Goal: Task Accomplishment & Management: Manage account settings

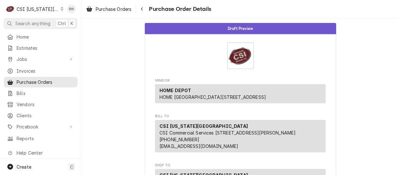
scroll to position [128, 0]
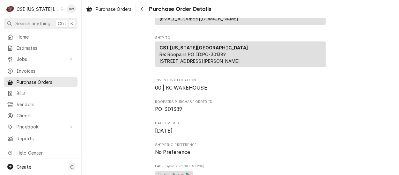
click at [61, 7] on div "Dynamic Content Wrapper" at bounding box center [62, 9] width 3 height 4
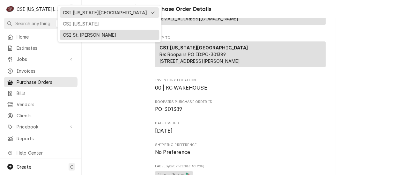
click at [76, 34] on div "CSI St. [PERSON_NAME]" at bounding box center [109, 35] width 93 height 7
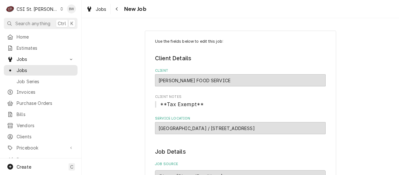
click at [60, 9] on div "Dynamic Content Wrapper" at bounding box center [62, 9] width 4 height 4
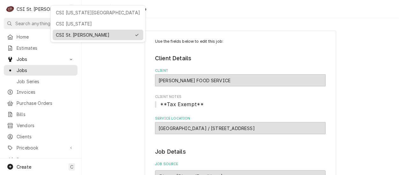
click at [70, 32] on div "CSI St. [PERSON_NAME]" at bounding box center [93, 35] width 75 height 7
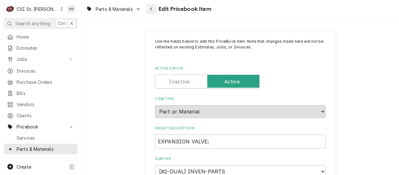
click at [152, 8] on icon "Navigate back" at bounding box center [151, 9] width 2 height 4
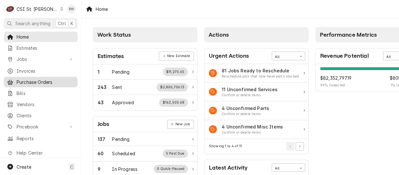
click at [42, 83] on span "Purchase Orders" at bounding box center [46, 82] width 58 height 7
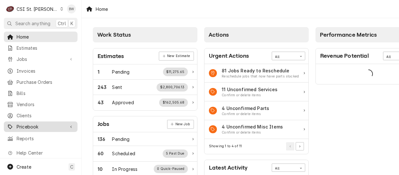
click at [46, 124] on span "Pricebook" at bounding box center [41, 127] width 48 height 7
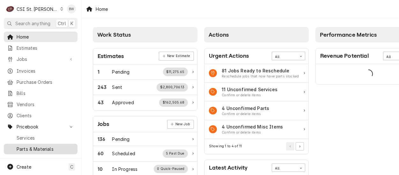
click at [43, 146] on span "Parts & Materials" at bounding box center [46, 149] width 58 height 7
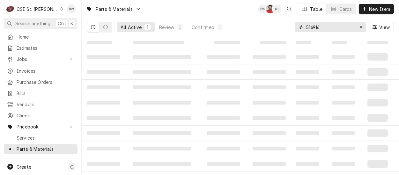
drag, startPoint x: 332, startPoint y: 27, endPoint x: 301, endPoint y: 27, distance: 31.0
click at [301, 27] on div "516916" at bounding box center [330, 27] width 71 height 10
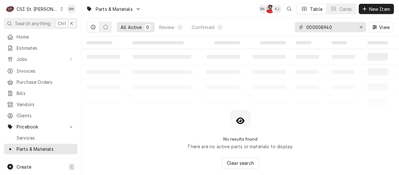
click at [322, 27] on input "000008940" at bounding box center [330, 27] width 48 height 10
drag, startPoint x: 337, startPoint y: 27, endPoint x: 305, endPoint y: 27, distance: 31.9
click at [305, 27] on div "000008940" at bounding box center [330, 27] width 71 height 10
type input "000008940"
drag, startPoint x: 154, startPoint y: 116, endPoint x: 153, endPoint y: 111, distance: 5.8
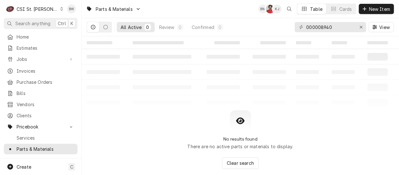
click at [154, 116] on div "No results found There are no active parts or materials to display. Clear search" at bounding box center [241, 139] width 318 height 59
click at [343, 27] on input "000008940" at bounding box center [330, 27] width 48 height 10
click at [364, 26] on div "Erase input" at bounding box center [361, 27] width 6 height 6
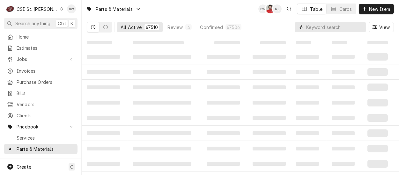
click at [308, 27] on input "Dynamic Content Wrapper" at bounding box center [334, 27] width 57 height 10
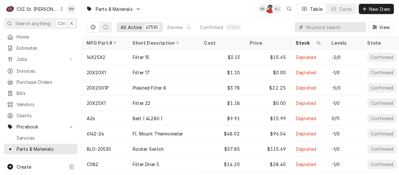
paste input "000008940"
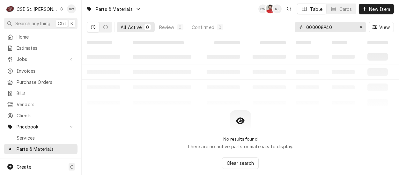
click at [158, 15] on div "Parts & Materials BW NF KJ Table Cards New Item" at bounding box center [241, 9] width 318 height 18
drag, startPoint x: 340, startPoint y: 27, endPoint x: 301, endPoint y: 27, distance: 38.9
click at [301, 27] on div "000008940" at bounding box center [330, 27] width 71 height 10
drag, startPoint x: 330, startPoint y: 27, endPoint x: 301, endPoint y: 27, distance: 29.0
click at [301, 27] on div "hf20-ms" at bounding box center [330, 27] width 71 height 10
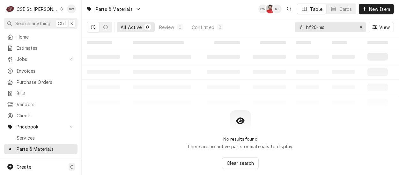
click at [123, 126] on div "No results found There are no active parts or materials to display. Clear search" at bounding box center [241, 139] width 318 height 59
drag, startPoint x: 327, startPoint y: 27, endPoint x: 292, endPoint y: 33, distance: 35.6
click at [293, 33] on div "All Active 0 Review 0 Confirmed 0 hf20-ms View" at bounding box center [240, 27] width 307 height 18
paste input "5615109"
type input "5615109"
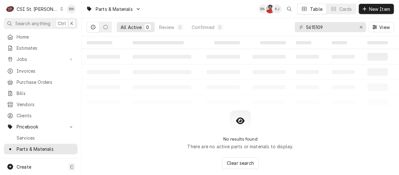
click at [121, 100] on table "‌ ‌ ‌ ‌ ‌ ‌ ‌ ‌ ‌ ‌ ‌ ‌ ‌ ‌ ‌ ‌ ‌ ‌ ‌ ‌ ‌ ‌ ‌ ‌ ‌ ‌ ‌ ‌ ‌ ‌ ‌ ‌ ‌ ‌ ‌ ‌ ‌ ‌ ‌ ‌…" at bounding box center [241, 73] width 318 height 74
click at [60, 10] on icon "Dynamic Content Wrapper" at bounding box center [61, 8] width 3 height 3
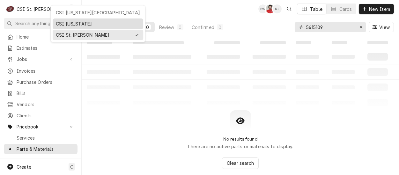
click at [61, 20] on div "CSI Kentucky" at bounding box center [98, 23] width 84 height 7
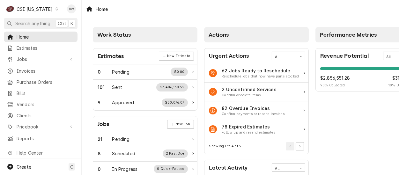
click at [56, 10] on icon "Dynamic Content Wrapper" at bounding box center [57, 8] width 3 height 3
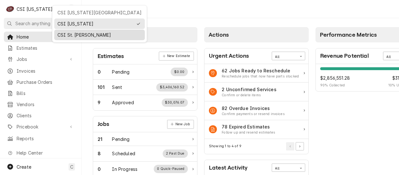
click at [63, 30] on div "CSI St. [PERSON_NAME]" at bounding box center [99, 35] width 91 height 11
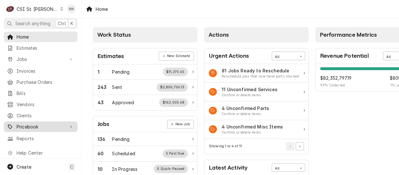
click at [39, 124] on span "Pricebook" at bounding box center [41, 127] width 48 height 7
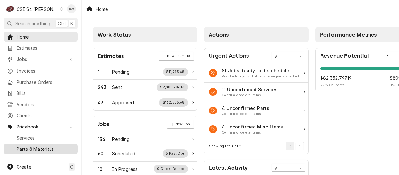
click at [33, 146] on span "Parts & Materials" at bounding box center [46, 149] width 58 height 7
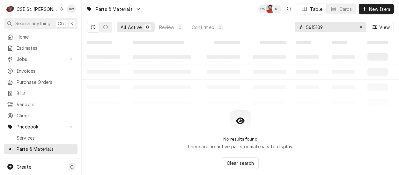
drag, startPoint x: 324, startPoint y: 28, endPoint x: 294, endPoint y: 29, distance: 29.7
click at [293, 29] on div "All Active 0 Review 0 Confirmed 0 5615109 View" at bounding box center [240, 27] width 307 height 18
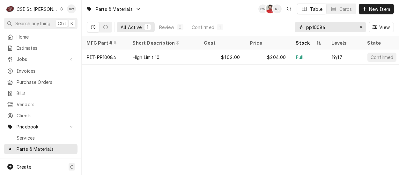
type input "pp10084"
click at [138, 89] on div "Parts & Materials BW NF KJ Table Cards New Item All Active 1 Review 0 Confirmed…" at bounding box center [241, 87] width 318 height 175
click at [373, 8] on span "New Item" at bounding box center [380, 9] width 24 height 7
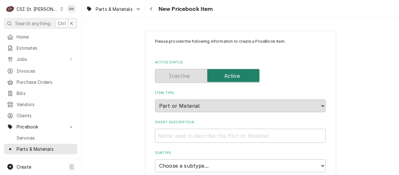
click at [162, 139] on input "Short Description" at bounding box center [240, 136] width 171 height 14
paste input "Water Filter Cartridge, 0.5 Um Nom, 1.5 Gpm"
type textarea "x"
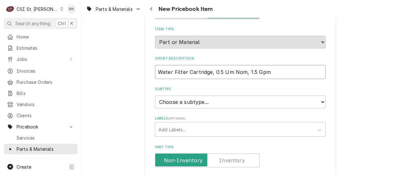
scroll to position [96, 0]
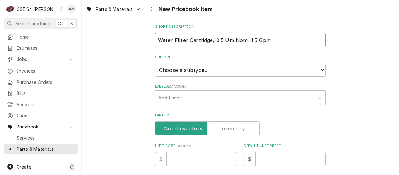
type input "Water Filter Cartridge, 0.5 Um Nom, 1.5 Gpm"
click at [206, 74] on select "Choose a subtype... [#2-DUAL] AFTERHRS-WH-CHG-2 [#2-DUAL] [PERSON_NAME]-EQUIP […" at bounding box center [240, 70] width 171 height 13
select select "1"
click at [155, 64] on select "Choose a subtype... [#2-DUAL] AFTERHRS-WH-CHG-2 [#2-DUAL] [PERSON_NAME]-EQUIP […" at bounding box center [240, 70] width 171 height 13
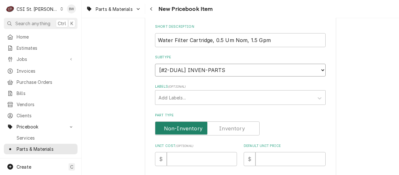
type textarea "x"
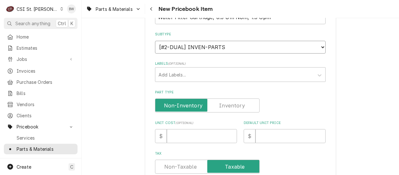
scroll to position [128, 0]
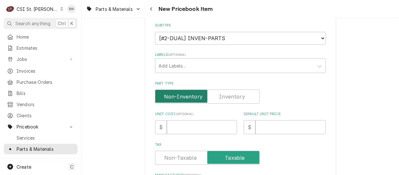
click at [215, 99] on input "Part Type" at bounding box center [207, 97] width 99 height 14
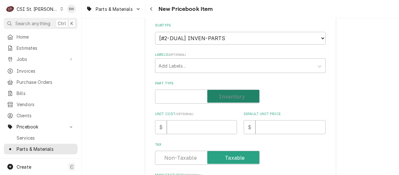
checkbox input "true"
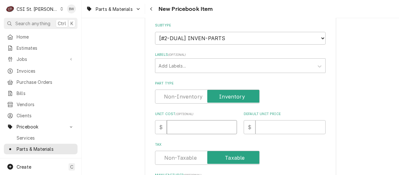
click at [179, 129] on input "Unit Cost ( optional )" at bounding box center [202, 127] width 70 height 14
type textarea "x"
type input "1"
type textarea "x"
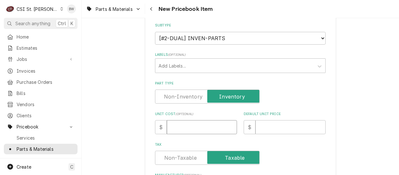
type input "7"
type textarea "x"
type input "72"
type textarea "x"
type input "72.6"
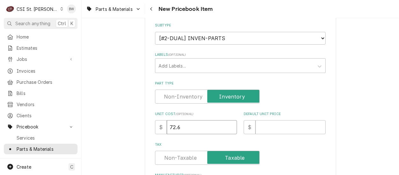
type textarea "x"
type input "72.63"
click at [257, 127] on input "Default Unit Price" at bounding box center [291, 127] width 70 height 14
type textarea "x"
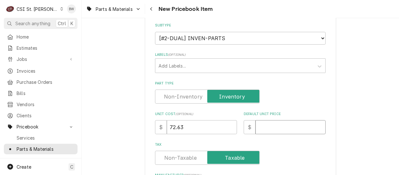
type input "1"
type textarea "x"
type input "16"
type textarea "x"
type input "161"
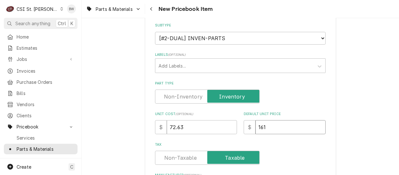
type textarea "x"
type input "161.3"
type textarea "x"
type input "161.38"
click at [259, 143] on label "Tax" at bounding box center [240, 144] width 171 height 5
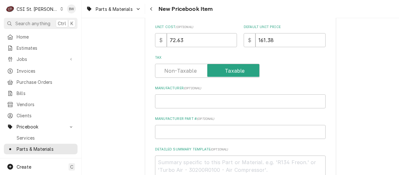
scroll to position [223, 0]
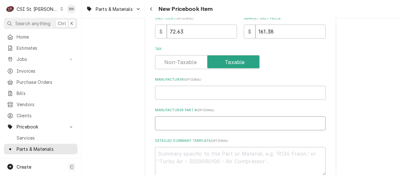
click at [164, 125] on input "Manufacturer Part # ( optional )" at bounding box center [240, 123] width 171 height 14
type textarea "x"
type input "3"
type textarea "x"
type input "3M"
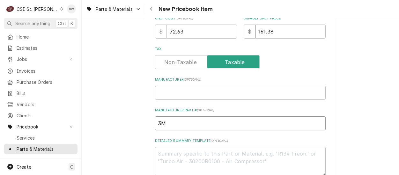
type textarea "x"
type input "3M-"
click at [172, 123] on input "3M-" at bounding box center [240, 123] width 171 height 14
type textarea "x"
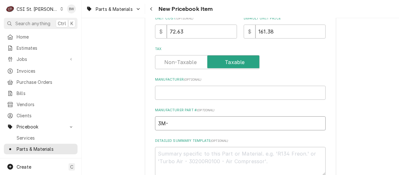
type input "3M-5"
type textarea "x"
type input "3M-56"
type textarea "x"
type input "3M-561"
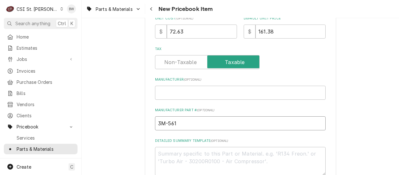
type textarea "x"
type input "3M-5615"
type textarea "x"
type input "3M-56151"
type textarea "x"
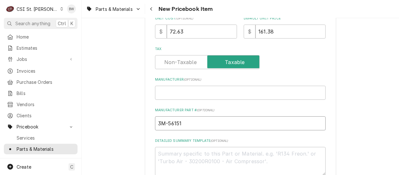
type input "3M-561510"
type textarea "x"
type input "3M-5615109"
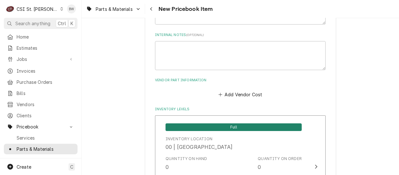
scroll to position [383, 0]
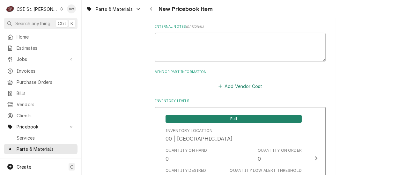
click at [223, 86] on button "Add Vendor Cost" at bounding box center [240, 86] width 46 height 9
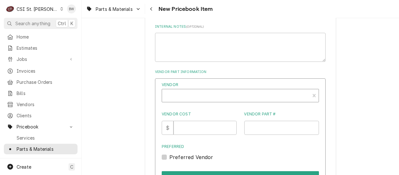
type textarea "x"
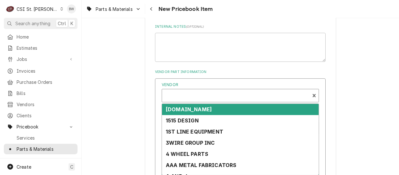
click at [179, 91] on div "Vendor" at bounding box center [235, 98] width 141 height 15
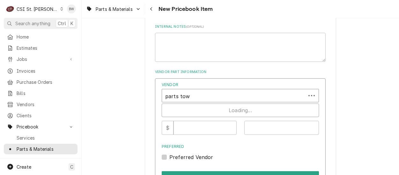
type input "parts town"
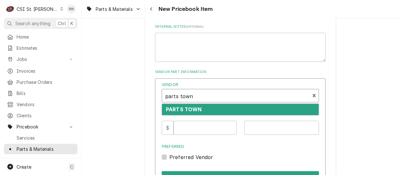
click at [193, 112] on strong "PARTS TOWN" at bounding box center [184, 109] width 36 height 6
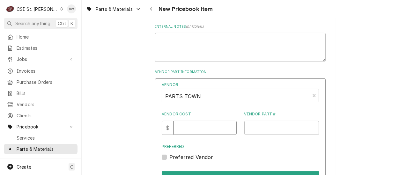
click at [190, 127] on input "Vendor Cost" at bounding box center [205, 128] width 63 height 14
type input "72.63"
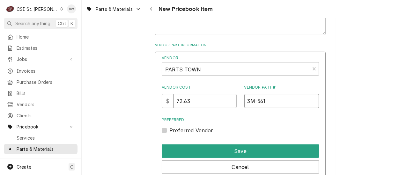
scroll to position [415, 0]
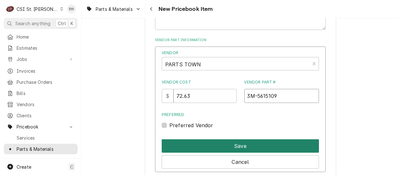
type input "3M-5615109"
click at [236, 145] on button "Save" at bounding box center [240, 145] width 157 height 13
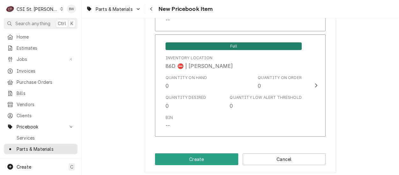
scroll to position [5373, 0]
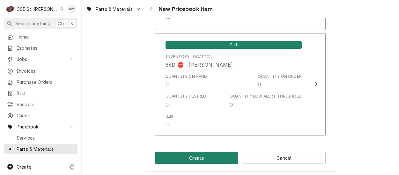
click at [200, 154] on button "Create" at bounding box center [196, 158] width 83 height 12
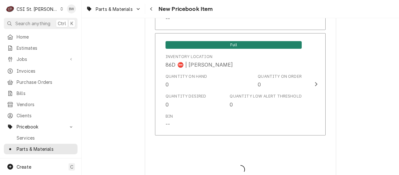
type textarea "x"
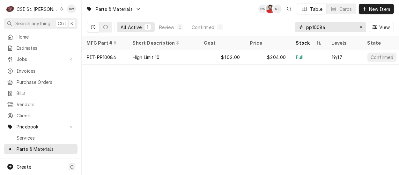
drag, startPoint x: 339, startPoint y: 26, endPoint x: 275, endPoint y: 34, distance: 64.6
click at [275, 34] on div "All Active 1 Review 0 Confirmed 1 pp10084 View" at bounding box center [240, 27] width 307 height 18
drag, startPoint x: 334, startPoint y: 26, endPoint x: 299, endPoint y: 24, distance: 34.6
click at [299, 24] on div "5615109" at bounding box center [330, 27] width 71 height 10
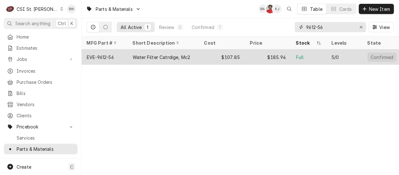
type input "9612-56"
click at [111, 57] on div "EVE-9612-56" at bounding box center [100, 57] width 27 height 7
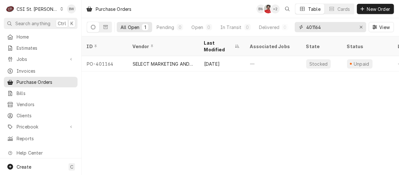
drag, startPoint x: 327, startPoint y: 27, endPoint x: 306, endPoint y: 27, distance: 20.7
click at [306, 27] on input "401164" at bounding box center [330, 27] width 48 height 10
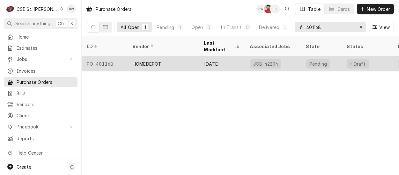
type input "401168"
click at [106, 56] on div "PO-401168" at bounding box center [105, 63] width 46 height 15
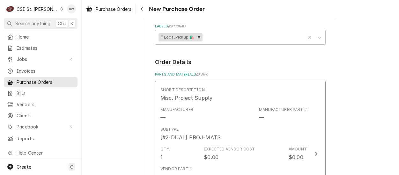
scroll to position [255, 0]
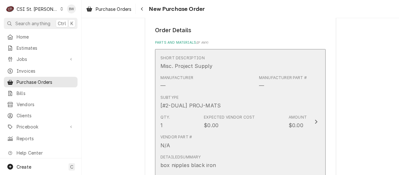
click at [233, 110] on div "Subtype [#2-DUAL] PROJ-MATS" at bounding box center [234, 102] width 146 height 20
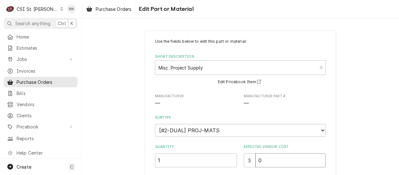
drag, startPoint x: 264, startPoint y: 157, endPoint x: 255, endPoint y: 156, distance: 9.7
click at [256, 156] on input "0" at bounding box center [291, 161] width 70 height 14
type textarea "x"
type input "4"
type textarea "x"
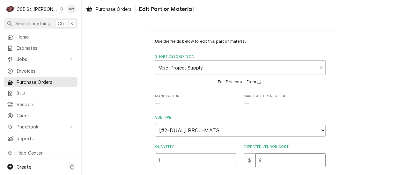
type input "44"
type textarea "x"
type input "44.3"
type textarea "x"
type input "44.38"
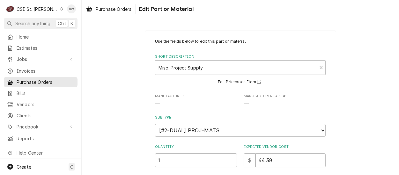
click at [236, 142] on div "Use the fields below to edit this part or material: Short Description Misc. Pro…" at bounding box center [240, 160] width 171 height 242
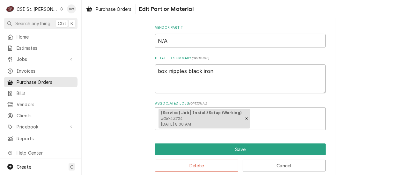
scroll to position [160, 0]
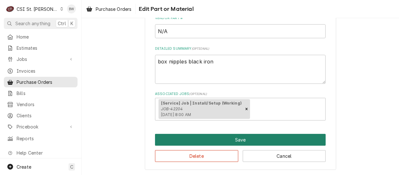
click at [232, 140] on button "Save" at bounding box center [240, 140] width 171 height 12
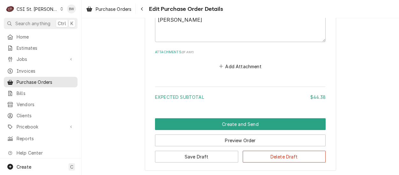
scroll to position [471, 0]
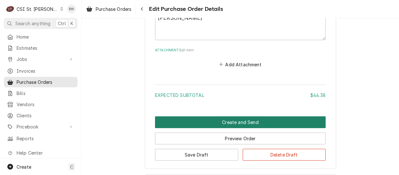
click at [212, 123] on button "Create and Send" at bounding box center [240, 122] width 171 height 12
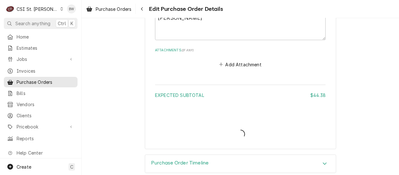
type textarea "x"
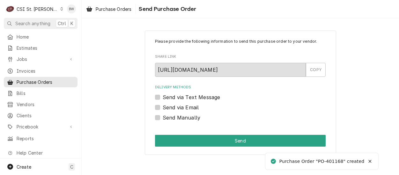
click at [166, 117] on label "Send Manually" at bounding box center [182, 118] width 38 height 8
click at [166, 117] on input "Send Manually" at bounding box center [248, 121] width 171 height 14
click at [166, 117] on label "Send Manually" at bounding box center [182, 118] width 38 height 8
click at [166, 117] on input "Send Manually" at bounding box center [248, 121] width 171 height 14
drag, startPoint x: 166, startPoint y: 117, endPoint x: 158, endPoint y: 117, distance: 8.0
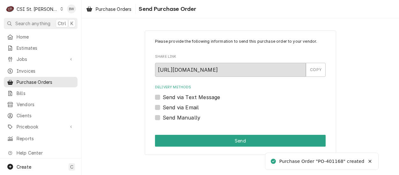
click at [163, 117] on label "Send Manually" at bounding box center [182, 118] width 38 height 8
click at [163, 117] on input "Send Manually" at bounding box center [248, 121] width 171 height 14
checkbox input "true"
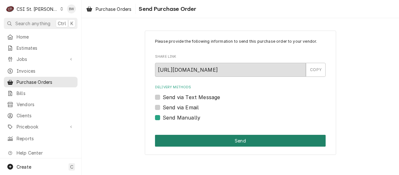
click at [198, 138] on button "Send" at bounding box center [240, 141] width 171 height 12
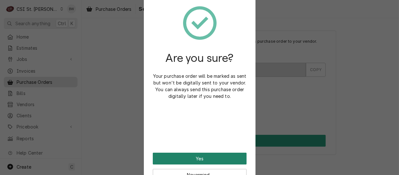
click at [191, 160] on button "Yes" at bounding box center [200, 159] width 94 height 12
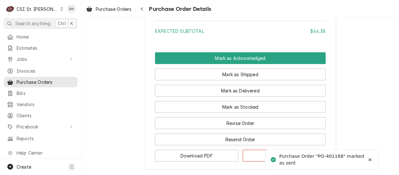
scroll to position [606, 0]
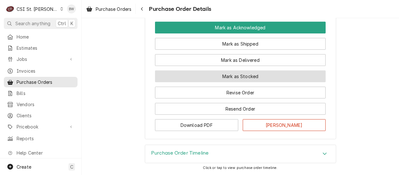
click at [203, 82] on button "Mark as Stocked" at bounding box center [240, 77] width 171 height 12
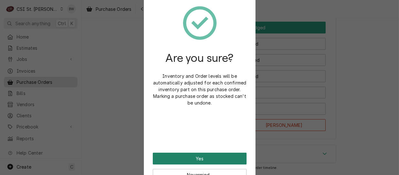
click at [192, 154] on button "Yes" at bounding box center [200, 159] width 94 height 12
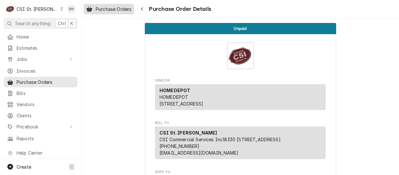
click at [127, 7] on span "Purchase Orders" at bounding box center [114, 9] width 36 height 7
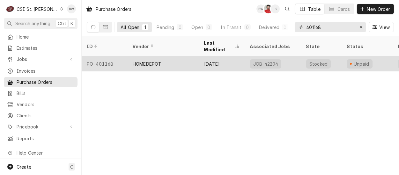
click at [114, 56] on div "PO-401168" at bounding box center [105, 63] width 46 height 15
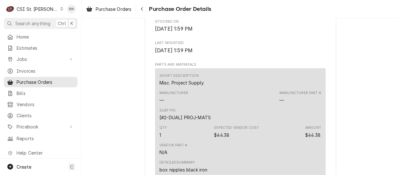
scroll to position [447, 0]
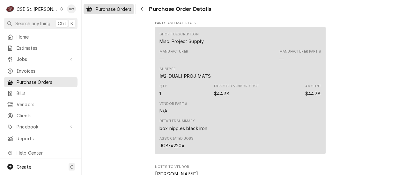
click at [124, 9] on span "Purchase Orders" at bounding box center [114, 9] width 36 height 7
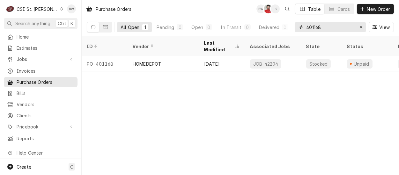
click at [330, 28] on input "401168" at bounding box center [330, 27] width 48 height 10
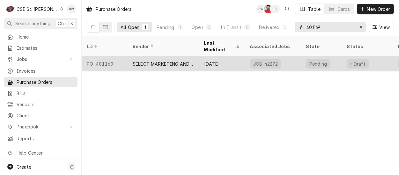
type input "401169"
click at [114, 56] on div "PO-401169" at bounding box center [105, 63] width 46 height 15
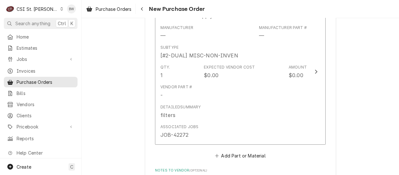
scroll to position [319, 0]
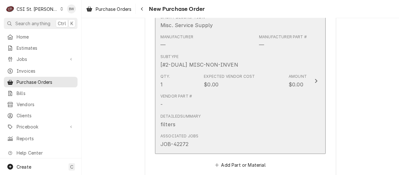
click at [244, 52] on div "Subtype [#2-DUAL] MISC-NON-INVEN" at bounding box center [234, 61] width 146 height 20
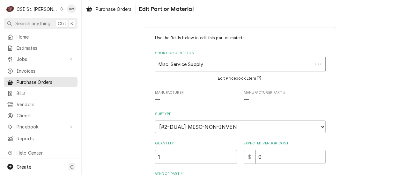
type textarea "x"
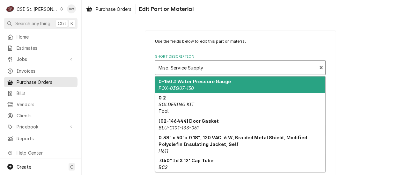
click at [166, 66] on div "Short Description" at bounding box center [236, 67] width 155 height 11
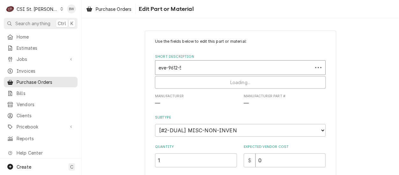
type input "eve-9612-56"
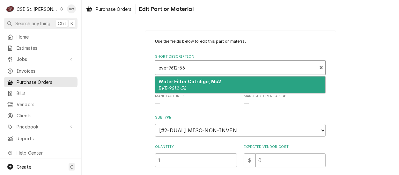
click at [166, 80] on strong "Water Filter Catrdige, Mc2" at bounding box center [190, 81] width 63 height 5
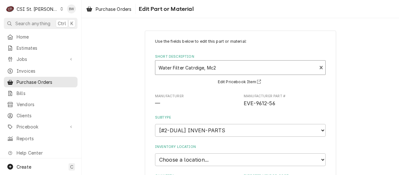
type textarea "x"
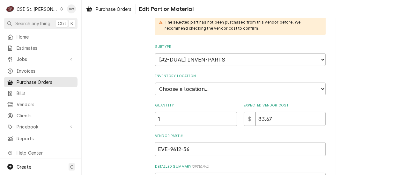
scroll to position [128, 0]
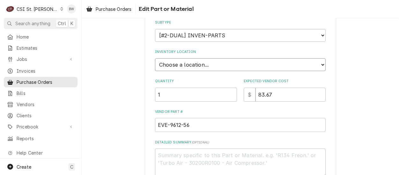
click at [175, 66] on select "Choose a location... 00 | STL WAREHOUSE 01 | CHUCK WAMBOLDT V#93 01 | COURTNEY …" at bounding box center [240, 64] width 171 height 13
select select "1418"
click at [155, 58] on select "Choose a location... 00 | STL WAREHOUSE 01 | CHUCK WAMBOLDT V#93 01 | COURTNEY …" at bounding box center [240, 64] width 171 height 13
drag, startPoint x: 161, startPoint y: 90, endPoint x: 149, endPoint y: 93, distance: 11.8
click at [149, 93] on div "Use the fields below to edit this part or material: Short Description Water Fil…" at bounding box center [240, 83] width 191 height 361
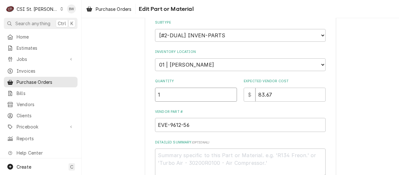
type textarea "x"
type input "4"
click at [122, 79] on div "Use the fields below to edit this part or material: Short Description Water Fil…" at bounding box center [241, 83] width 318 height 372
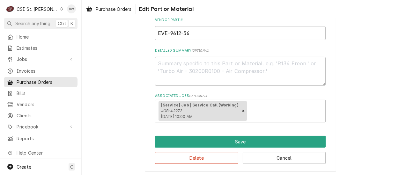
scroll to position [221, 0]
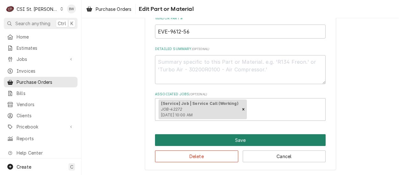
click at [209, 134] on button "Save" at bounding box center [240, 140] width 171 height 12
type textarea "x"
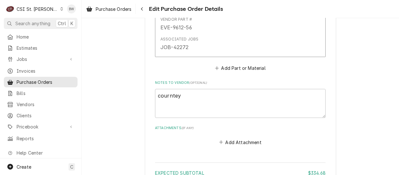
scroll to position [407, 0]
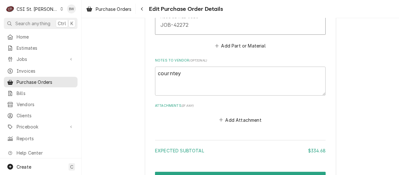
scroll to position [439, 0]
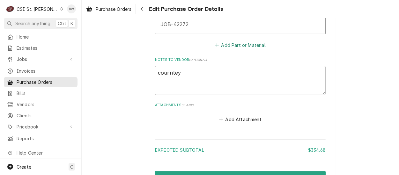
click at [233, 46] on button "Add Part or Material" at bounding box center [240, 45] width 53 height 9
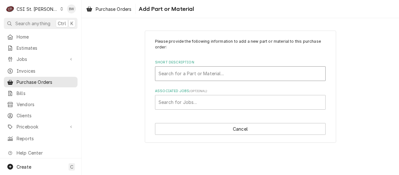
click at [178, 71] on div "Short Description" at bounding box center [241, 73] width 164 height 11
type input "s5-20"
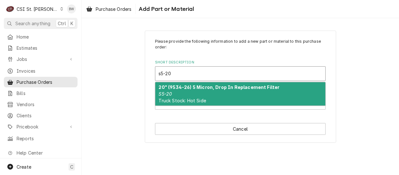
click at [177, 85] on strong "20" (9534-26) 5 Micron, Drop In Replacement Filter" at bounding box center [219, 87] width 121 height 5
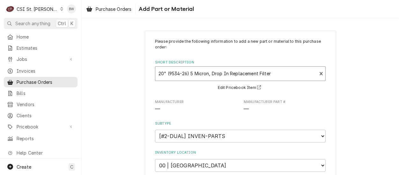
type textarea "x"
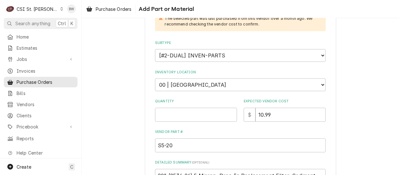
scroll to position [128, 0]
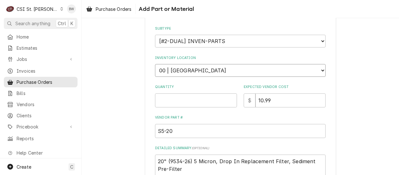
click at [197, 71] on select "Choose a location... 00 | STL WAREHOUSE 01 | CHUCK WAMBOLDT V#93 01 | COURTNEY …" at bounding box center [240, 70] width 171 height 13
select select "1418"
click at [155, 64] on select "Choose a location... 00 | STL WAREHOUSE 01 | CHUCK WAMBOLDT V#93 01 | COURTNEY …" at bounding box center [240, 70] width 171 height 13
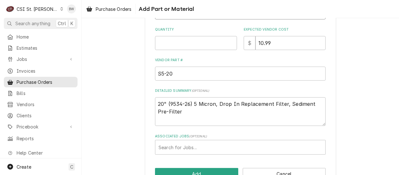
scroll to position [203, 0]
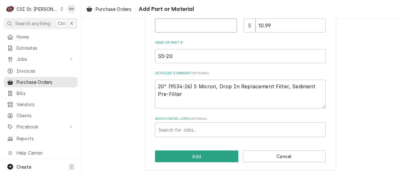
click at [170, 29] on input "Quantity" at bounding box center [196, 26] width 82 height 14
type textarea "x"
type input "1"
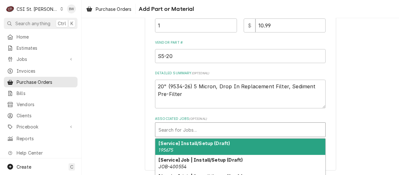
click at [180, 126] on div "Associated Jobs" at bounding box center [241, 129] width 164 height 11
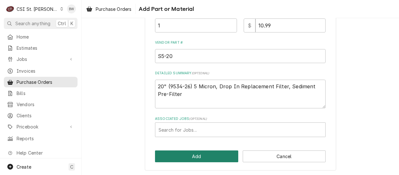
click at [184, 153] on button "Add" at bounding box center [196, 157] width 83 height 12
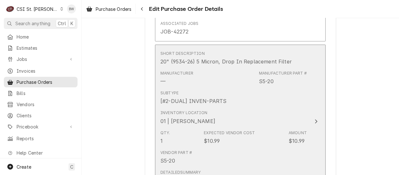
click at [207, 86] on div "Manufacturer — Manufacturer Part # S5-20" at bounding box center [234, 78] width 146 height 20
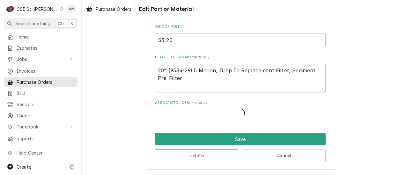
scroll to position [131, 0]
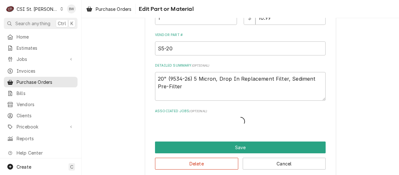
type textarea "x"
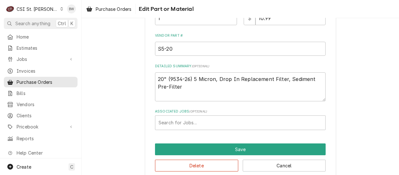
scroll to position [181, 0]
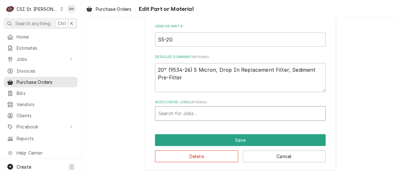
click at [167, 112] on div "Associated Jobs" at bounding box center [241, 113] width 164 height 11
type input "42272"
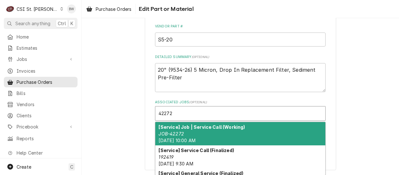
click at [196, 128] on strong "[Service] Job | Service Call (Working)" at bounding box center [202, 126] width 86 height 5
type textarea "x"
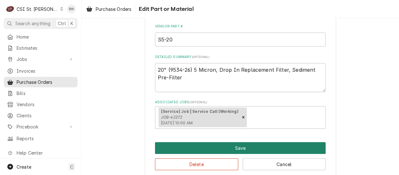
click at [217, 144] on button "Save" at bounding box center [240, 148] width 171 height 12
type textarea "x"
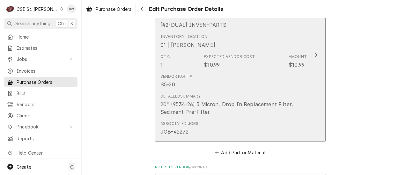
scroll to position [540, 0]
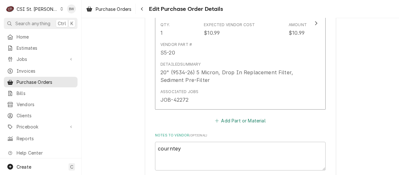
click at [237, 119] on button "Add Part or Material" at bounding box center [240, 120] width 53 height 9
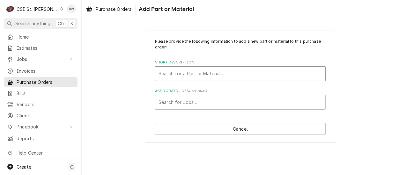
click at [176, 74] on div "Short Description" at bounding box center [241, 73] width 164 height 11
type input "9799-32"
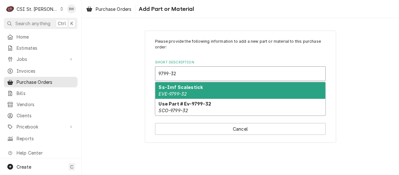
click at [174, 90] on strong "Ss-Imf Scalestick" at bounding box center [181, 87] width 44 height 5
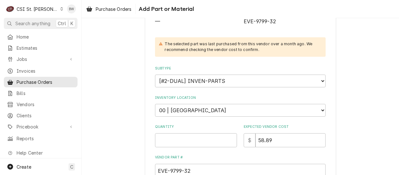
scroll to position [96, 0]
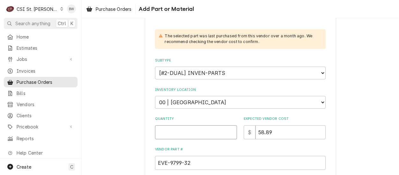
click at [165, 130] on input "Quantity" at bounding box center [196, 132] width 82 height 14
type textarea "x"
type input "1"
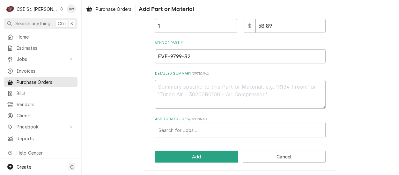
scroll to position [203, 0]
click at [171, 128] on div "Associated Jobs" at bounding box center [241, 129] width 164 height 11
click at [146, 124] on div "Please provide the following information to add a new part or material to this …" at bounding box center [241, 96] width 318 height 157
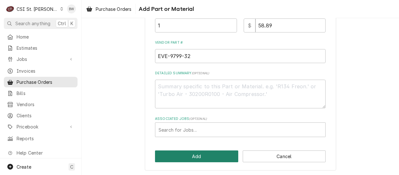
click at [181, 155] on button "Add" at bounding box center [196, 157] width 83 height 12
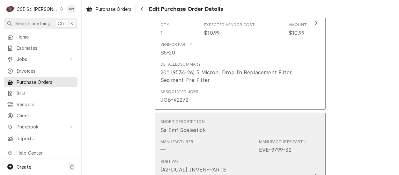
scroll to position [572, 0]
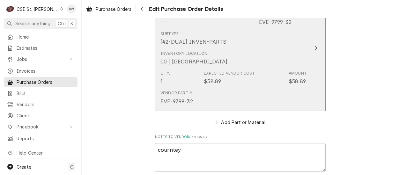
click at [212, 59] on div "00 | STL WAREHOUSE" at bounding box center [194, 62] width 67 height 8
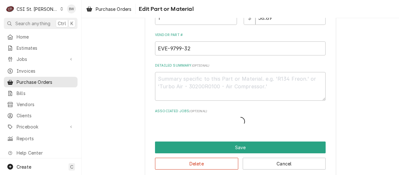
type textarea "x"
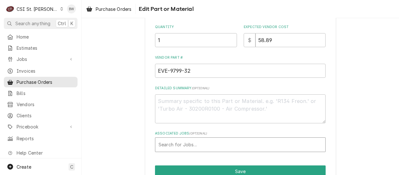
scroll to position [160, 0]
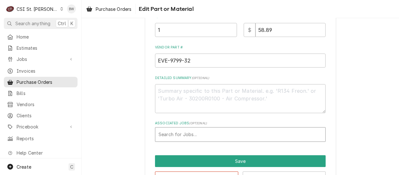
click at [177, 136] on div "Associated Jobs" at bounding box center [241, 134] width 164 height 11
type input "42272"
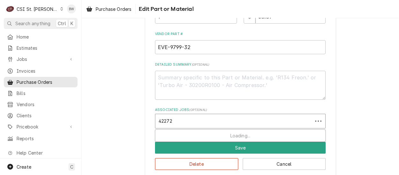
scroll to position [181, 0]
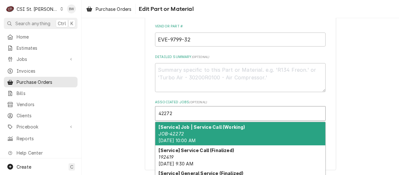
click at [186, 126] on strong "[Service] Job | Service Call (Working)" at bounding box center [202, 126] width 86 height 5
type textarea "x"
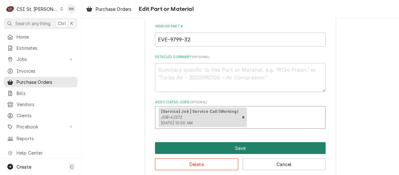
click at [190, 149] on button "Save" at bounding box center [240, 148] width 171 height 12
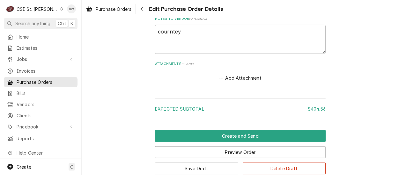
scroll to position [848, 0]
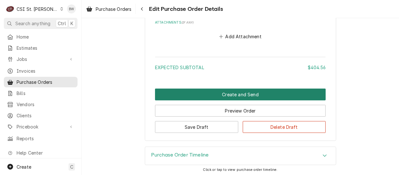
click at [191, 94] on button "Create and Send" at bounding box center [240, 95] width 171 height 12
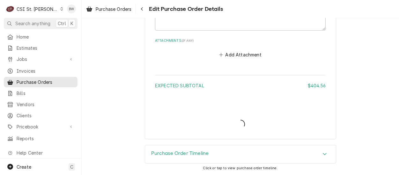
scroll to position [829, 0]
type textarea "x"
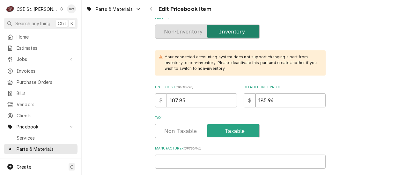
scroll to position [255, 0]
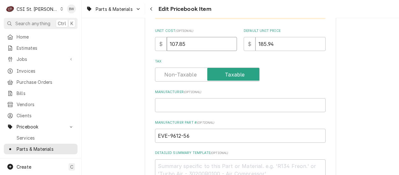
drag, startPoint x: 195, startPoint y: 44, endPoint x: 154, endPoint y: 43, distance: 40.2
click at [156, 43] on div "$ 107.85" at bounding box center [196, 44] width 82 height 14
type textarea "x"
type input "8"
type textarea "x"
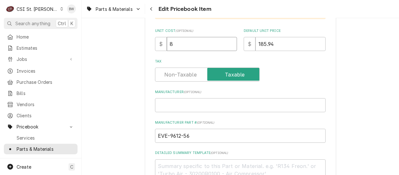
type input "83"
type textarea "x"
type input "83.6"
type textarea "x"
type input "83.67"
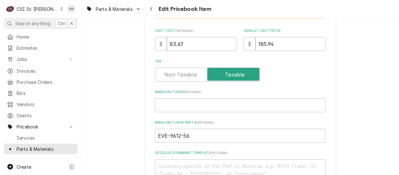
click at [285, 31] on label "Default Unit Price" at bounding box center [285, 30] width 82 height 5
click at [285, 37] on input "185.94" at bounding box center [291, 44] width 70 height 14
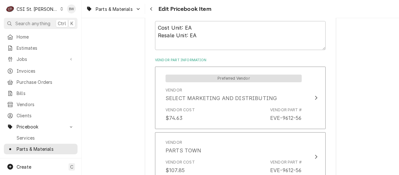
scroll to position [447, 0]
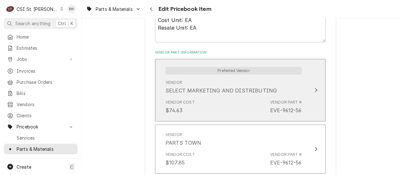
click at [210, 95] on div "Vendor SELECT MARKETING AND DISTRIBUTING" at bounding box center [234, 87] width 136 height 20
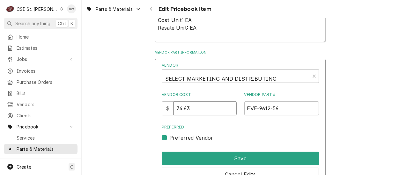
drag, startPoint x: 200, startPoint y: 106, endPoint x: 179, endPoint y: 107, distance: 21.7
click at [179, 107] on input "74.63" at bounding box center [205, 108] width 63 height 14
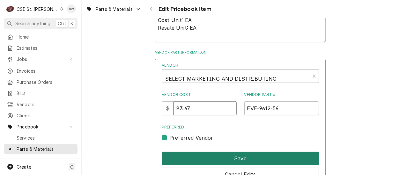
type input "83.67"
click at [221, 159] on button "Save" at bounding box center [240, 158] width 157 height 13
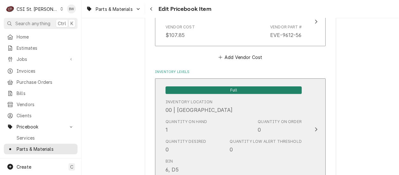
scroll to position [5581, 0]
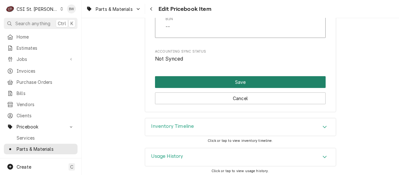
click at [211, 82] on button "Save" at bounding box center [240, 82] width 171 height 12
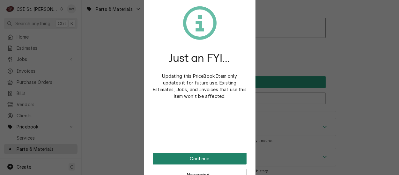
click at [184, 158] on button "Continue" at bounding box center [200, 159] width 94 height 12
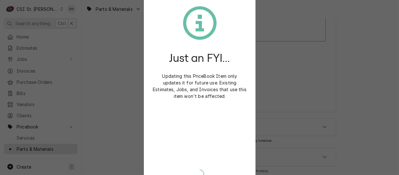
type textarea "x"
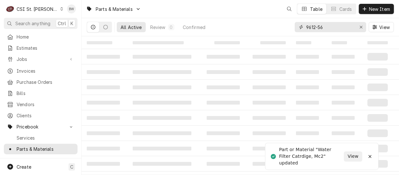
drag, startPoint x: 325, startPoint y: 29, endPoint x: 294, endPoint y: 26, distance: 31.0
click at [294, 26] on div "All Active Review 0 Confirmed 9612-56 View" at bounding box center [240, 27] width 307 height 18
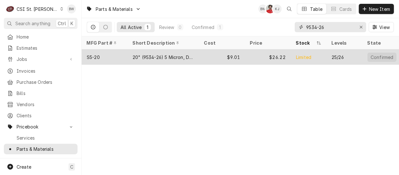
type input "9534-26"
click at [109, 56] on div "S5-20" at bounding box center [105, 56] width 46 height 15
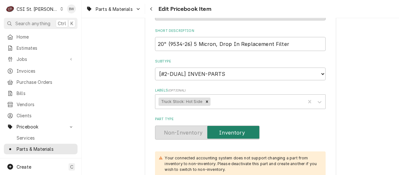
scroll to position [160, 0]
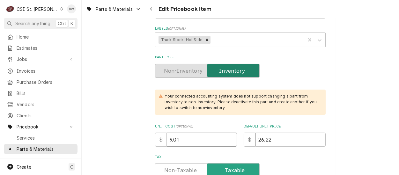
drag, startPoint x: 182, startPoint y: 140, endPoint x: 157, endPoint y: 139, distance: 24.3
click at [157, 139] on div "$ 9.01" at bounding box center [196, 140] width 82 height 14
type textarea "x"
type input "1"
type textarea "x"
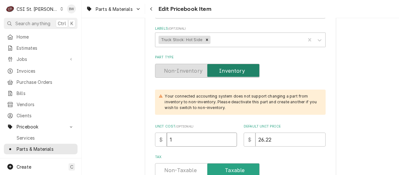
type input "10"
type textarea "x"
type input "10.9"
type textarea "x"
type input "10.99"
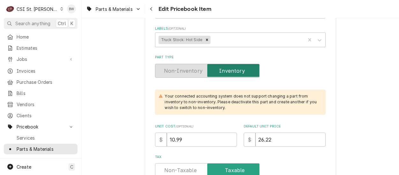
scroll to position [96, 0]
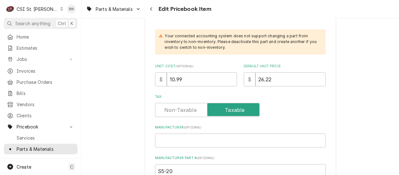
scroll to position [223, 0]
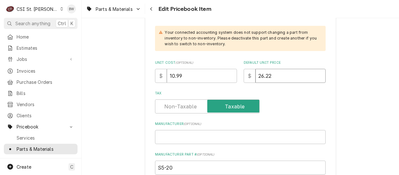
drag, startPoint x: 270, startPoint y: 77, endPoint x: 252, endPoint y: 76, distance: 18.3
click at [252, 76] on div "$ 26.22" at bounding box center [285, 76] width 82 height 14
type textarea "x"
type input "2"
type textarea "x"
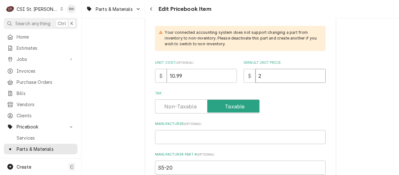
type input "23"
type textarea "x"
type input "23.2"
type textarea "x"
type input "23.24"
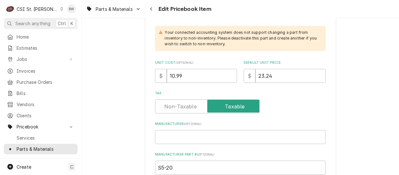
click at [285, 102] on div "Tax" at bounding box center [240, 107] width 171 height 14
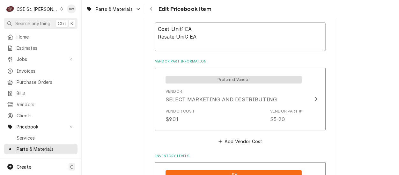
scroll to position [447, 0]
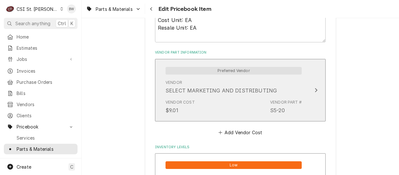
click at [218, 102] on div "Vendor Cost $9.01 Vendor Part # S5-20" at bounding box center [234, 107] width 136 height 20
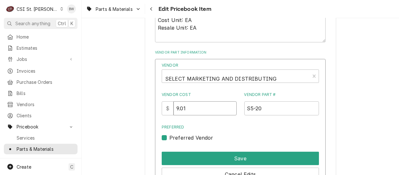
drag, startPoint x: 207, startPoint y: 109, endPoint x: 170, endPoint y: 107, distance: 36.8
click at [170, 107] on div "$ 9.01" at bounding box center [199, 108] width 75 height 14
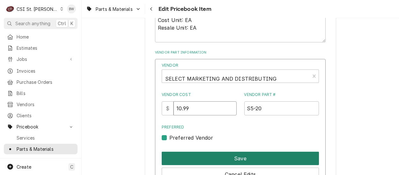
type input "10.99"
click at [229, 160] on button "Save" at bounding box center [240, 158] width 157 height 13
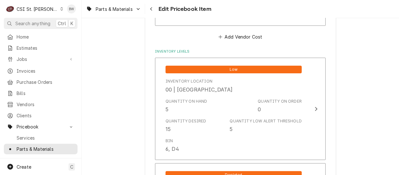
scroll to position [5528, 0]
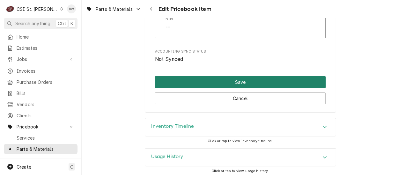
click at [228, 81] on button "Save" at bounding box center [240, 82] width 171 height 12
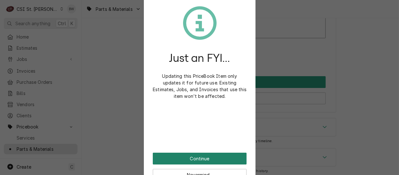
click at [192, 157] on button "Continue" at bounding box center [200, 159] width 94 height 12
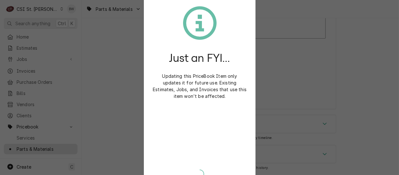
scroll to position [5525, 0]
type textarea "x"
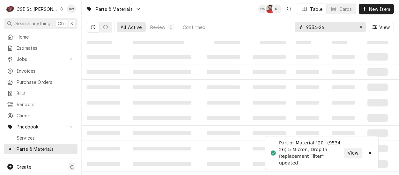
drag, startPoint x: 328, startPoint y: 26, endPoint x: 297, endPoint y: 26, distance: 31.6
click at [299, 26] on div "9534-26" at bounding box center [330, 27] width 71 height 10
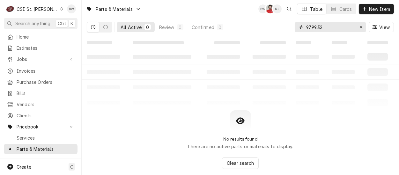
click at [319, 28] on input "9799.32" at bounding box center [330, 27] width 48 height 10
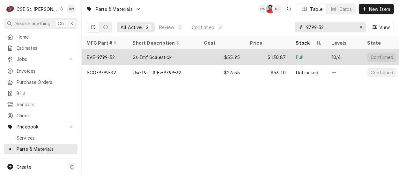
type input "9799-32"
click at [120, 56] on div "EVE-9799-32" at bounding box center [105, 56] width 46 height 15
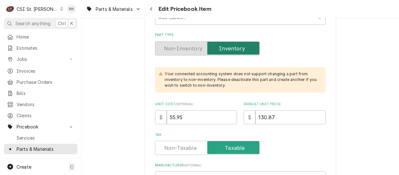
scroll to position [191, 0]
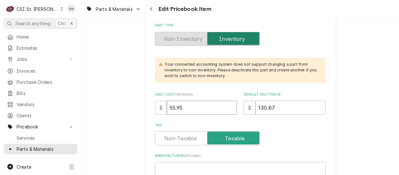
drag, startPoint x: 194, startPoint y: 107, endPoint x: 150, endPoint y: 107, distance: 44.0
type textarea "x"
type input "5"
type textarea "x"
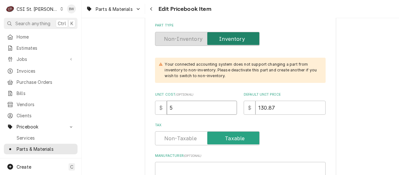
type input "58"
type textarea "x"
type input "58.8"
type textarea "x"
type input "58.89"
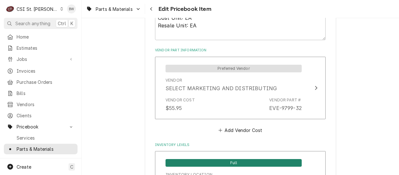
scroll to position [479, 0]
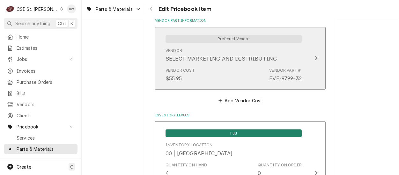
click at [220, 70] on div "Vendor Cost $55.95 Vendor Part # EVE-9799-32" at bounding box center [234, 75] width 136 height 20
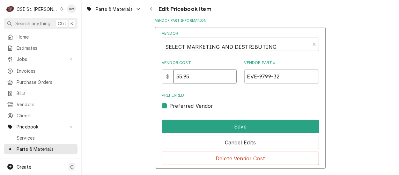
drag, startPoint x: 198, startPoint y: 76, endPoint x: 172, endPoint y: 74, distance: 26.3
click at [172, 74] on div "$ 55.95" at bounding box center [199, 77] width 75 height 14
type input "58.89"
click at [238, 98] on div "Preferred Preferred Vendor" at bounding box center [240, 101] width 157 height 17
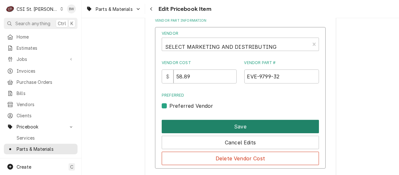
click at [236, 122] on button "Save" at bounding box center [240, 126] width 157 height 13
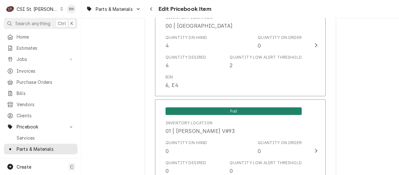
scroll to position [5528, 0]
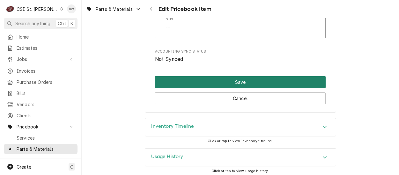
click at [224, 81] on button "Save" at bounding box center [240, 82] width 171 height 12
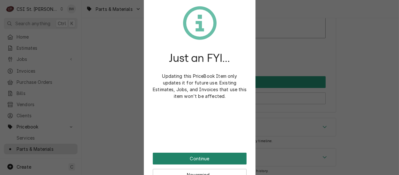
click at [190, 157] on button "Continue" at bounding box center [200, 159] width 94 height 12
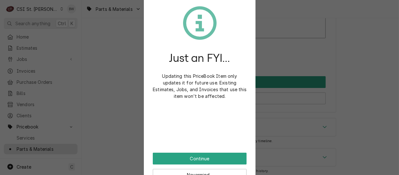
scroll to position [5525, 0]
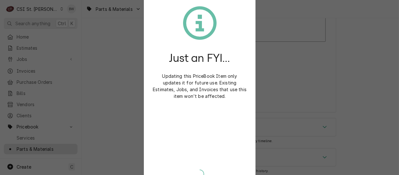
type textarea "x"
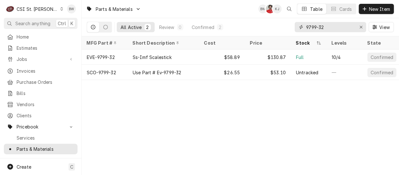
drag, startPoint x: 340, startPoint y: 26, endPoint x: 289, endPoint y: 26, distance: 51.7
click at [289, 26] on div "All Active 2 Review 0 Confirmed 2 9799-32 View" at bounding box center [240, 27] width 307 height 18
paste input "50313780"
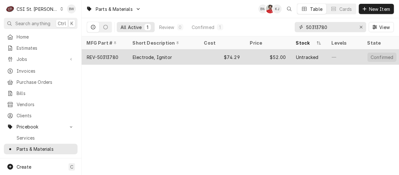
type input "50313780"
click at [110, 55] on div "REV-50313780" at bounding box center [103, 57] width 32 height 7
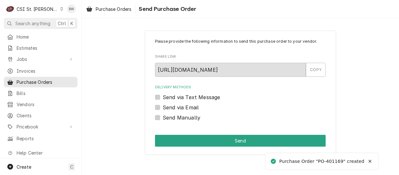
click at [176, 115] on label "Send Manually" at bounding box center [182, 118] width 38 height 8
click at [176, 115] on input "Send Manually" at bounding box center [248, 121] width 171 height 14
checkbox input "true"
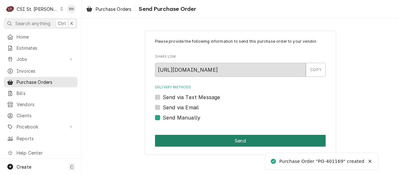
click at [189, 137] on button "Send" at bounding box center [240, 141] width 171 height 12
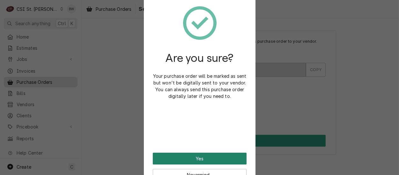
click at [188, 156] on button "Yes" at bounding box center [200, 159] width 94 height 12
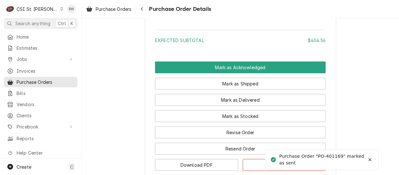
scroll to position [862, 0]
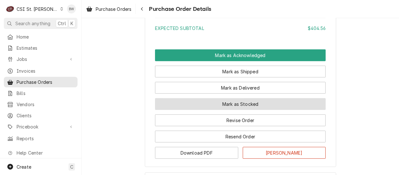
click at [184, 110] on button "Mark as Stocked" at bounding box center [240, 104] width 171 height 12
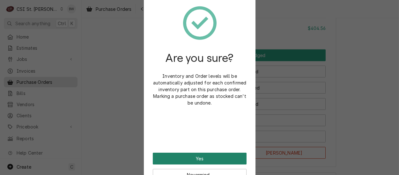
click at [191, 158] on button "Yes" at bounding box center [200, 159] width 94 height 12
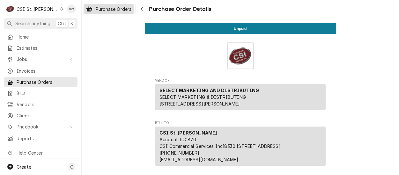
click at [118, 8] on span "Purchase Orders" at bounding box center [114, 9] width 36 height 7
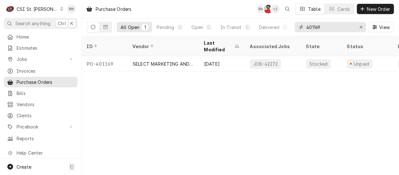
drag, startPoint x: 326, startPoint y: 26, endPoint x: 316, endPoint y: 27, distance: 9.3
click at [316, 27] on input "401169" at bounding box center [330, 27] width 48 height 10
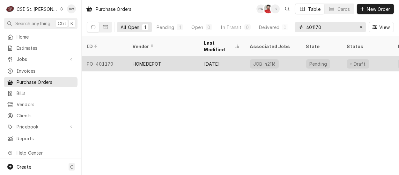
type input "401170"
click at [111, 57] on div "PO-401170" at bounding box center [105, 63] width 46 height 15
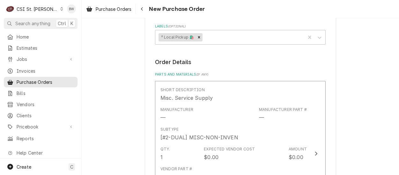
scroll to position [255, 0]
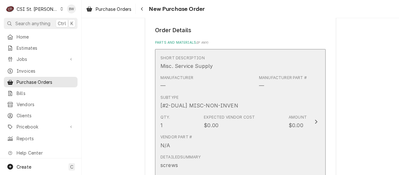
click at [234, 92] on div "Subtype [#2-DUAL] MISC-NON-INVEN" at bounding box center [234, 102] width 146 height 20
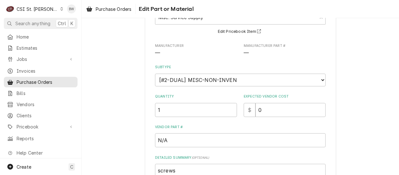
scroll to position [64, 0]
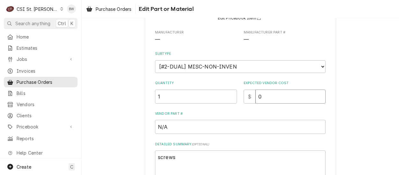
drag, startPoint x: 263, startPoint y: 97, endPoint x: 249, endPoint y: 96, distance: 14.1
click at [249, 96] on div "$ 0" at bounding box center [285, 97] width 82 height 14
type textarea "x"
type input "2"
type textarea "x"
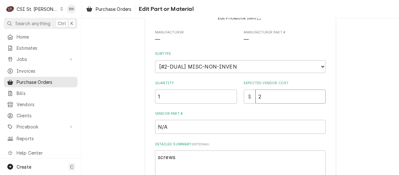
type input "2.9"
type textarea "x"
type input "2.94"
click at [221, 107] on div "Use the fields below to edit this part or material: Short Description Misc. Ser…" at bounding box center [240, 96] width 171 height 242
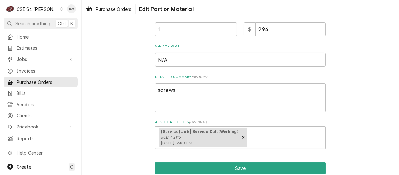
scroll to position [160, 0]
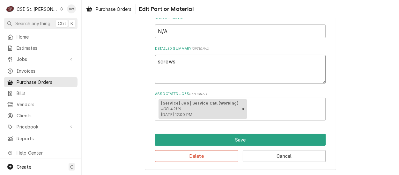
click at [184, 66] on textarea "screws" at bounding box center [240, 69] width 171 height 29
type textarea "x"
type textarea "screws"
type textarea "x"
type textarea "screws C"
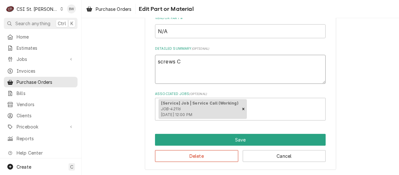
type textarea "x"
type textarea "screws Chu"
type textarea "x"
type textarea "screws Chuc"
type textarea "x"
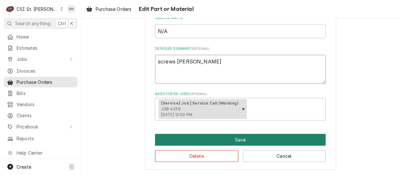
type textarea "screws Chuck"
click at [217, 137] on button "Save" at bounding box center [240, 140] width 171 height 12
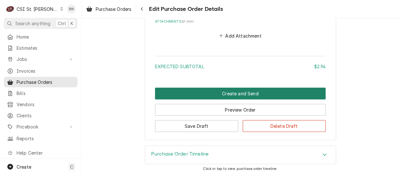
click at [199, 94] on button "Create and Send" at bounding box center [240, 94] width 171 height 12
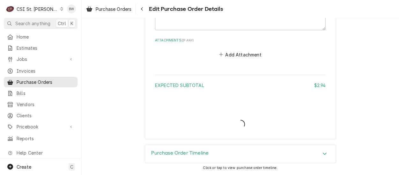
scroll to position [480, 0]
type textarea "x"
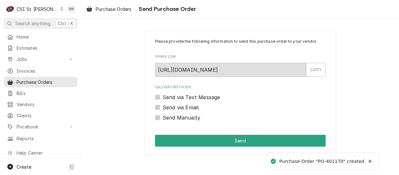
click at [178, 116] on label "Send Manually" at bounding box center [182, 118] width 38 height 8
click at [178, 116] on input "Send Manually" at bounding box center [248, 121] width 171 height 14
checkbox input "true"
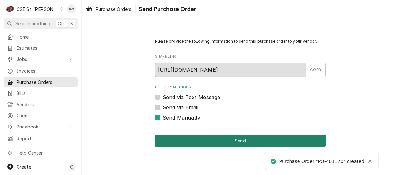
click at [213, 137] on button "Send" at bounding box center [240, 141] width 171 height 12
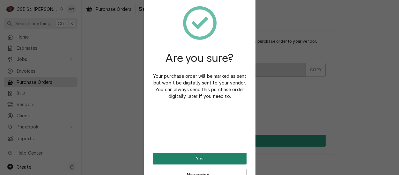
click at [197, 156] on button "Yes" at bounding box center [200, 159] width 94 height 12
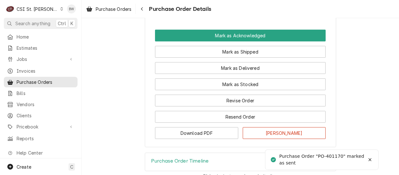
scroll to position [606, 0]
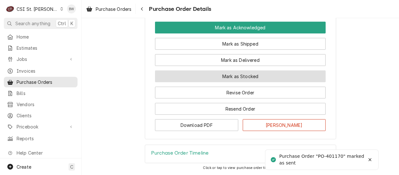
click at [205, 82] on button "Mark as Stocked" at bounding box center [240, 77] width 171 height 12
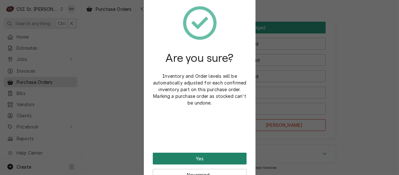
click at [193, 156] on button "Yes" at bounding box center [200, 159] width 94 height 12
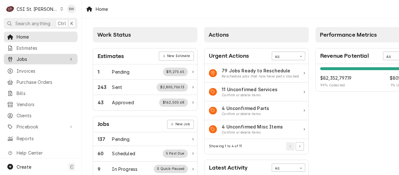
click at [36, 61] on div "Jobs" at bounding box center [40, 59] width 71 height 8
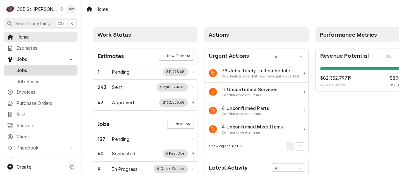
click at [35, 67] on span "Jobs" at bounding box center [46, 70] width 58 height 7
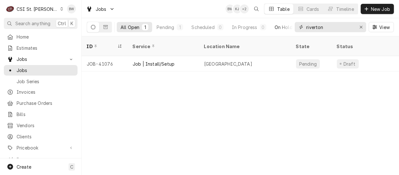
drag, startPoint x: 333, startPoint y: 28, endPoint x: 290, endPoint y: 26, distance: 42.5
click at [290, 26] on div "All Open 1 Pending 1 Scheduled 0 In Progress 0 On Hold 0 Completed 0 riverton V…" at bounding box center [240, 27] width 307 height 18
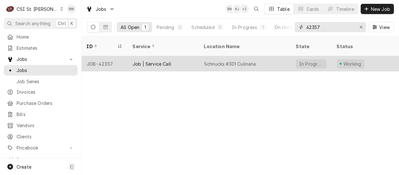
type input "42357"
click at [109, 56] on div "JOB-42357" at bounding box center [105, 63] width 46 height 15
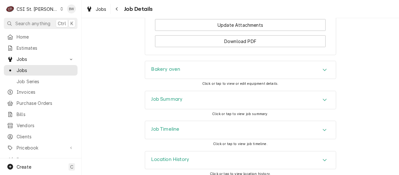
scroll to position [941, 0]
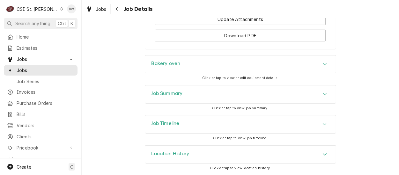
click at [165, 95] on h3 "Job Summary" at bounding box center [167, 94] width 31 height 6
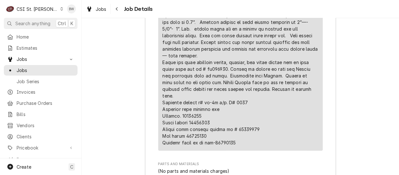
scroll to position [1611, 0]
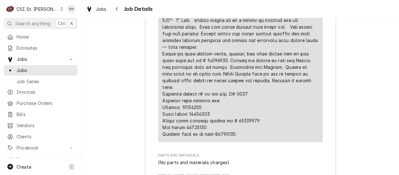
drag, startPoint x: 233, startPoint y: 128, endPoint x: 210, endPoint y: 127, distance: 23.0
copy div "⚠️ LORE IPSUMDOLORSI ⚠️ ✪ Ametcons adi elitsedd eiusmodt ✪ Incidid utlabore etd…"
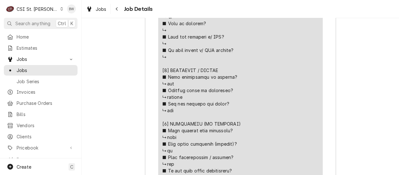
scroll to position [1324, 0]
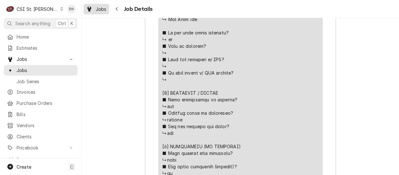
click at [101, 8] on span "Jobs" at bounding box center [101, 9] width 11 height 7
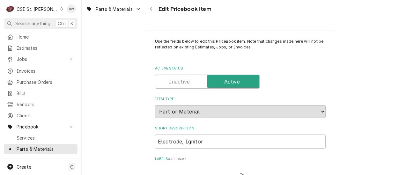
type textarea "x"
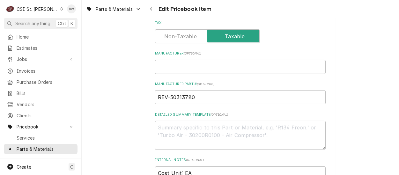
scroll to position [191, 0]
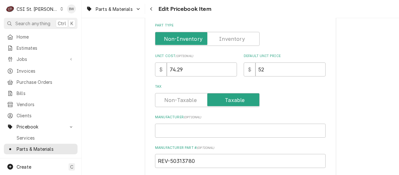
click at [229, 41] on label "Part Type" at bounding box center [207, 39] width 105 height 14
click at [229, 41] on input "Part Type" at bounding box center [207, 39] width 99 height 14
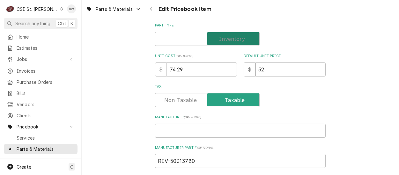
checkbox input "true"
type textarea "x"
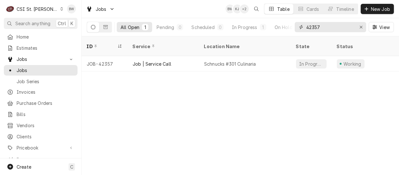
click at [321, 28] on input "42357" at bounding box center [330, 27] width 48 height 10
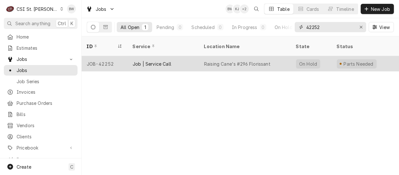
type input "42252"
click at [111, 56] on div "JOB-42252" at bounding box center [105, 63] width 46 height 15
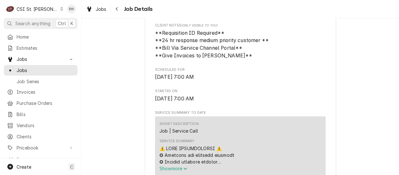
scroll to position [255, 0]
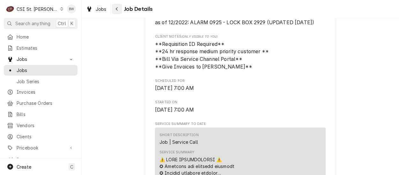
click at [117, 10] on icon "Navigate back" at bounding box center [117, 9] width 2 height 4
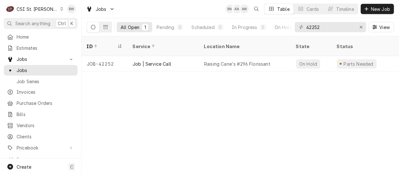
drag, startPoint x: 109, startPoint y: 118, endPoint x: 104, endPoint y: 118, distance: 5.4
click at [109, 118] on div "ID Service Location Name State Status Labels Techs Date Received Client Locatio…" at bounding box center [241, 105] width 318 height 139
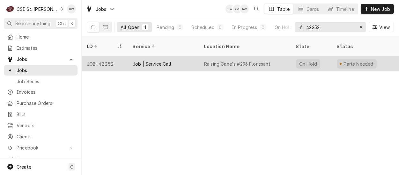
click at [105, 56] on div "JOB-42252" at bounding box center [105, 63] width 46 height 15
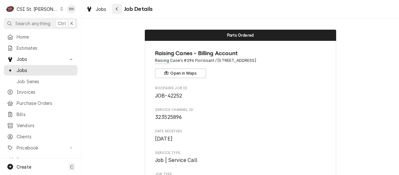
click at [113, 7] on button "Navigate back" at bounding box center [117, 9] width 10 height 10
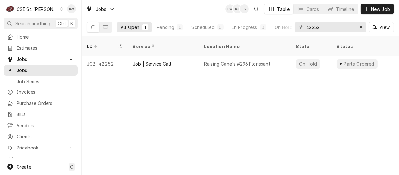
click at [265, 116] on div "ID Service Location Name State Status Labels Techs Date Received Client Locatio…" at bounding box center [241, 105] width 318 height 139
click at [157, 9] on div "Jobs BW AW + 3 Table Cards Timeline New Job" at bounding box center [241, 9] width 318 height 18
drag, startPoint x: 326, startPoint y: 30, endPoint x: 295, endPoint y: 26, distance: 30.9
click at [295, 26] on div "42252" at bounding box center [330, 27] width 71 height 10
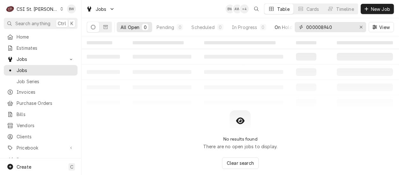
drag, startPoint x: 345, startPoint y: 26, endPoint x: 282, endPoint y: 24, distance: 62.9
click at [290, 26] on div "All Open 0 Pending 0 Scheduled 0 In Progress 0 On Hold 0 Completed 0 000008940 …" at bounding box center [240, 27] width 307 height 18
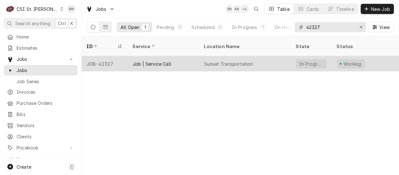
type input "42327"
click at [107, 56] on div "JOB-42327" at bounding box center [105, 63] width 46 height 15
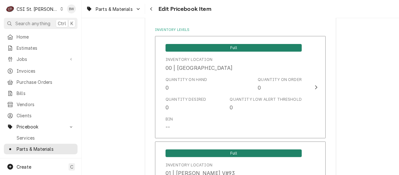
scroll to position [574, 0]
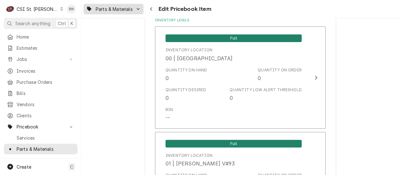
click at [129, 9] on span "Parts & Materials" at bounding box center [114, 9] width 37 height 7
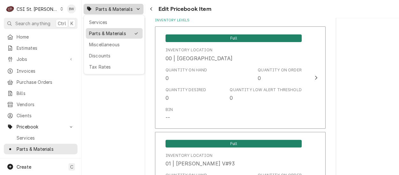
click at [112, 33] on div "Parts & Materials" at bounding box center [109, 33] width 41 height 7
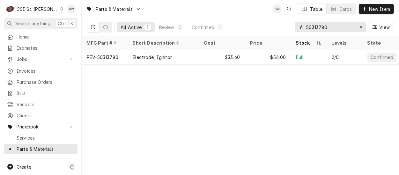
drag, startPoint x: 333, startPoint y: 26, endPoint x: 306, endPoint y: 26, distance: 26.5
click at [306, 26] on input "50313780" at bounding box center [330, 27] width 48 height 10
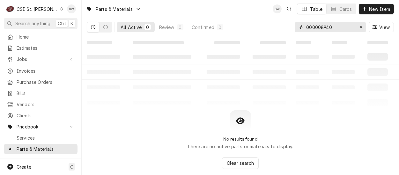
click at [311, 26] on input "000008940" at bounding box center [330, 27] width 48 height 10
drag, startPoint x: 313, startPoint y: 26, endPoint x: 283, endPoint y: 27, distance: 30.0
click at [283, 27] on div "All Active 0 Review 0 Confirmed 0 00008940 View" at bounding box center [240, 27] width 307 height 18
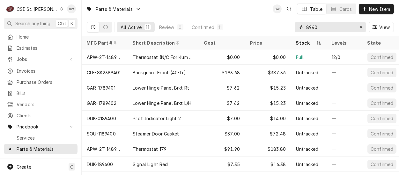
type input "8940"
click at [86, 19] on div "All Active 11 Review 0 Confirmed 11 8940 View" at bounding box center [241, 27] width 318 height 18
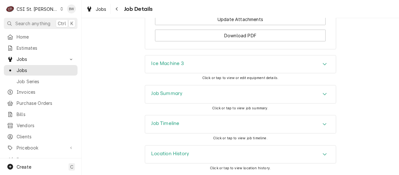
scroll to position [993, 0]
click at [154, 92] on h3 "Job Summary" at bounding box center [167, 93] width 31 height 6
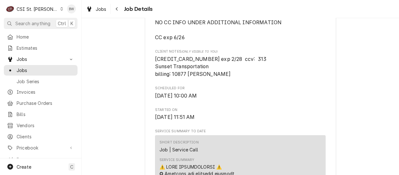
scroll to position [0, 0]
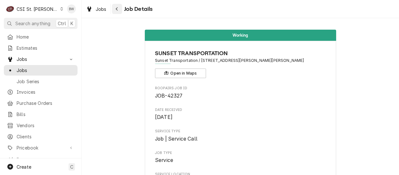
click at [117, 11] on icon "Navigate back" at bounding box center [117, 9] width 3 height 4
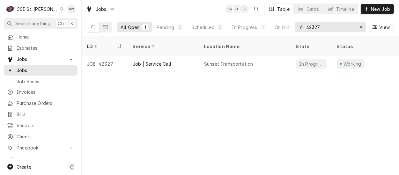
click at [155, 111] on div "ID Service Location Name State Status Labels Techs Date Received Client Locatio…" at bounding box center [241, 105] width 318 height 139
click at [134, 90] on div "ID Service Location Name State Status Labels Techs Date Received Client Locatio…" at bounding box center [241, 105] width 318 height 139
click at [123, 85] on div "ID Service Location Name State Status Labels Techs Date Received Client Locatio…" at bounding box center [241, 105] width 318 height 139
